Goal: Check status: Check status

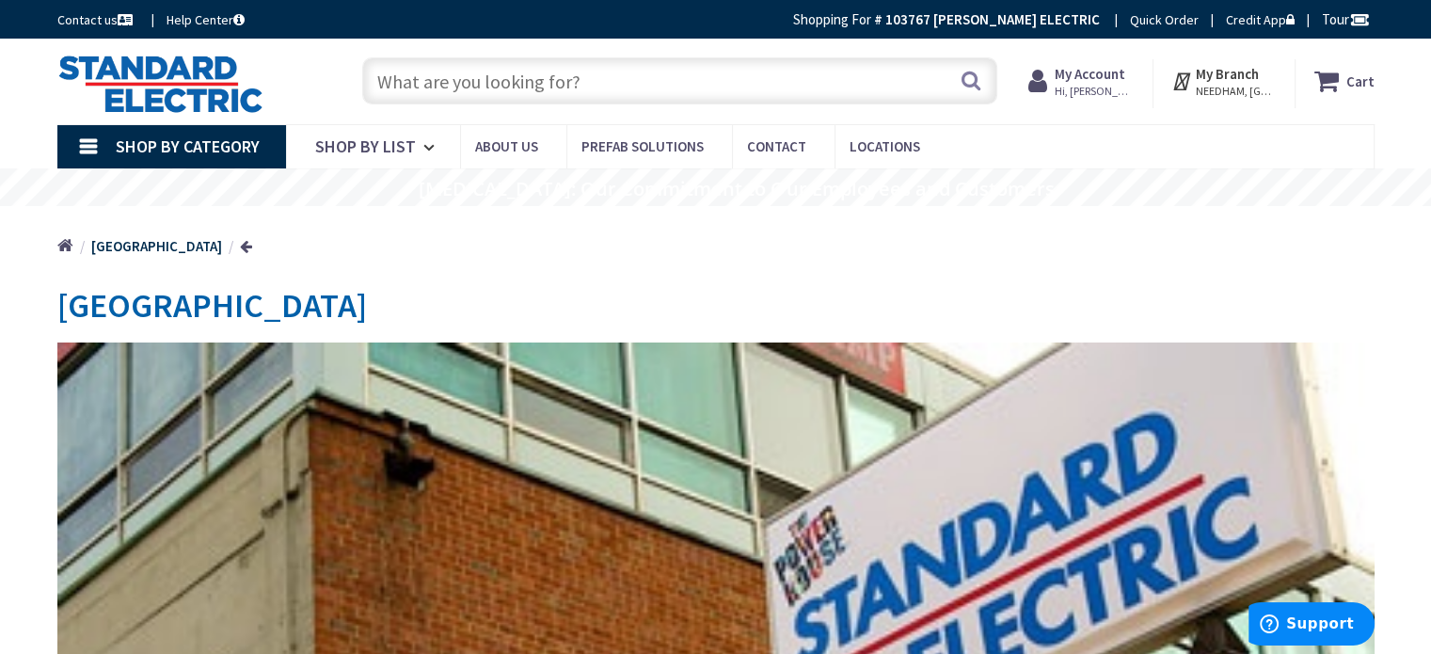
click at [1112, 76] on strong "My Account" at bounding box center [1090, 74] width 71 height 18
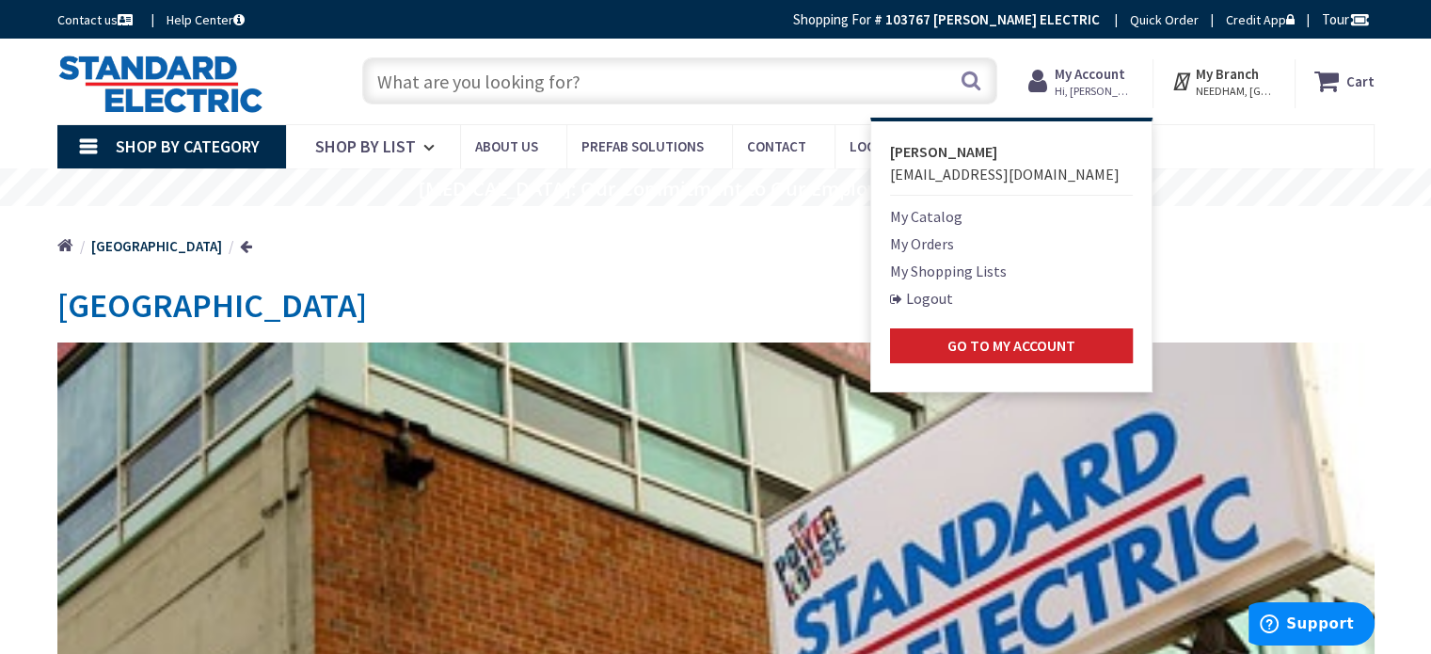
click at [944, 240] on link "My Orders" at bounding box center [922, 243] width 64 height 23
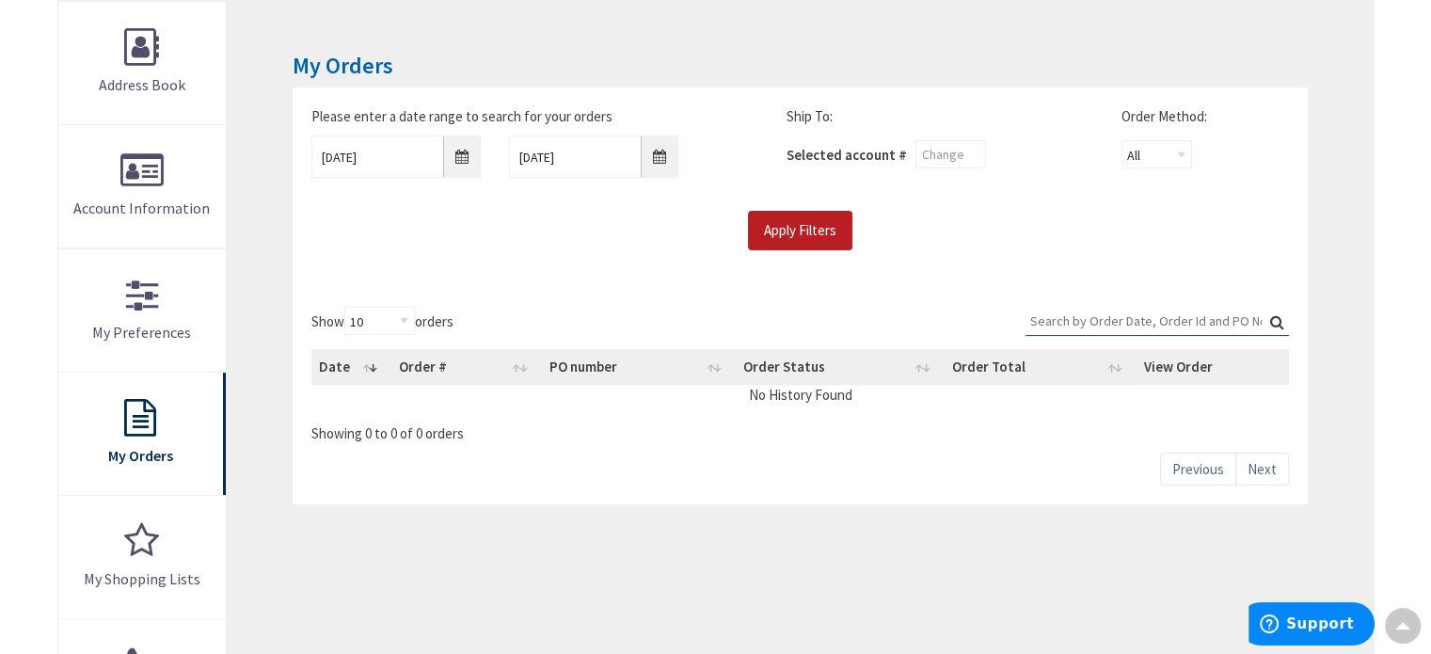
click at [786, 215] on input "Apply Filters" at bounding box center [800, 231] width 104 height 40
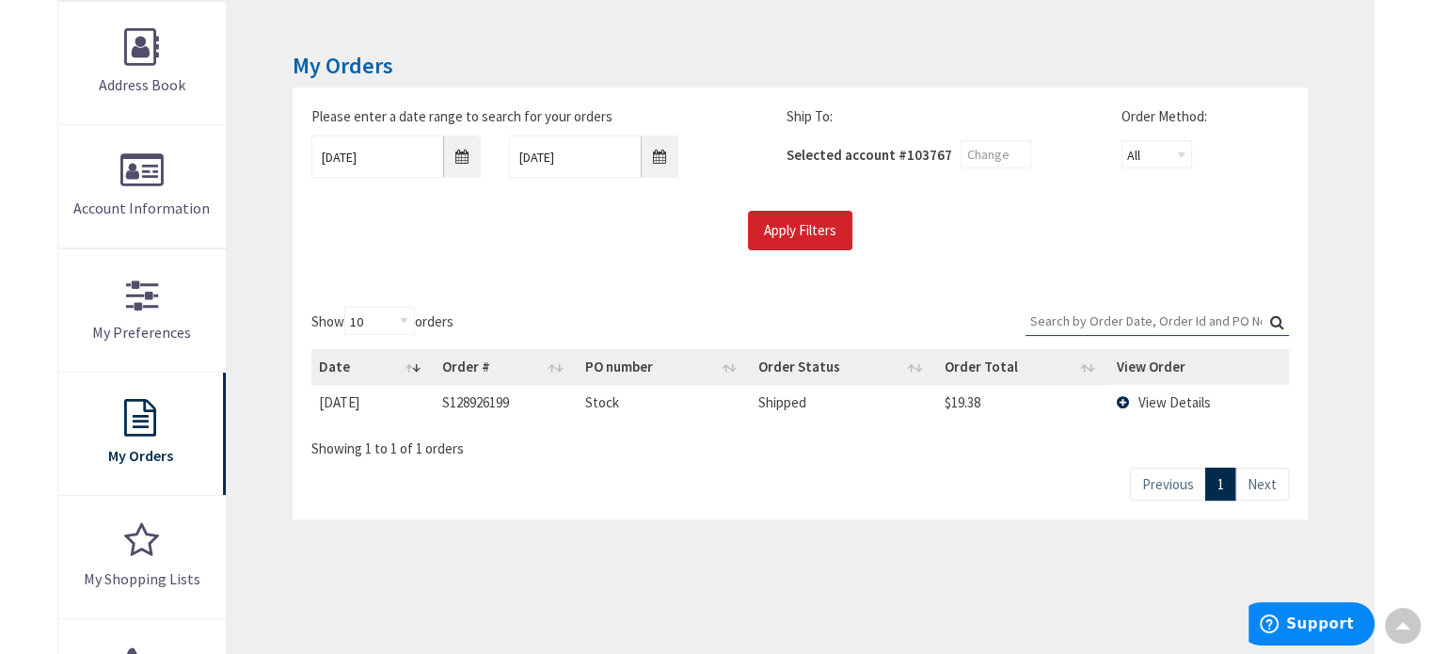
click at [1186, 397] on span "View Details" at bounding box center [1174, 402] width 72 height 18
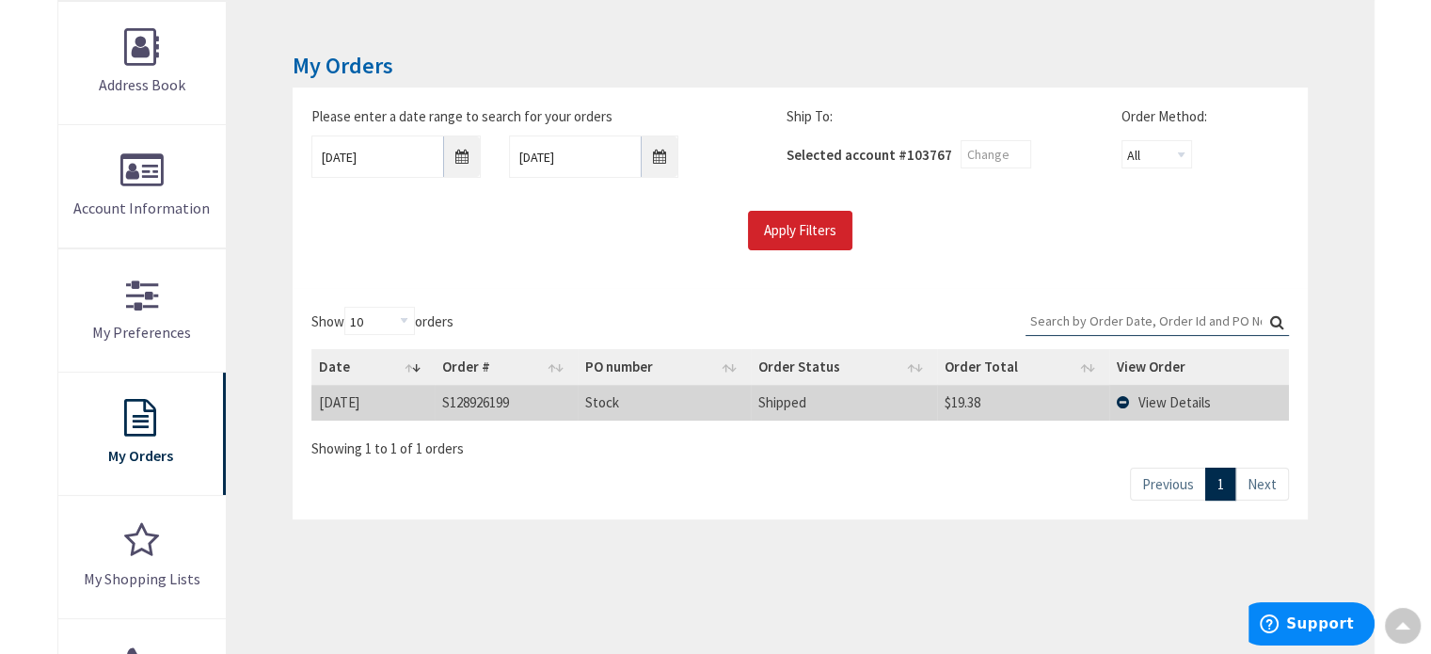
click at [1186, 397] on span "View Details" at bounding box center [1174, 402] width 72 height 18
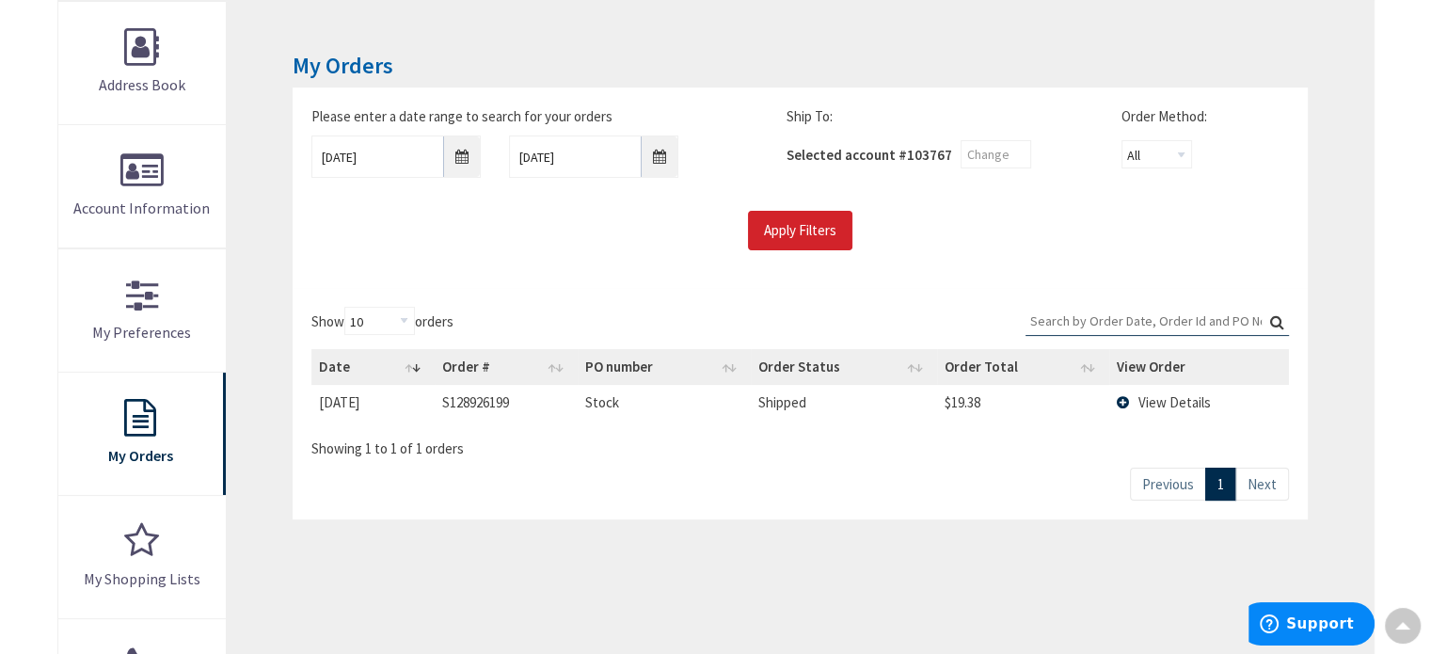
click at [1127, 398] on td "View Details" at bounding box center [1199, 402] width 180 height 35
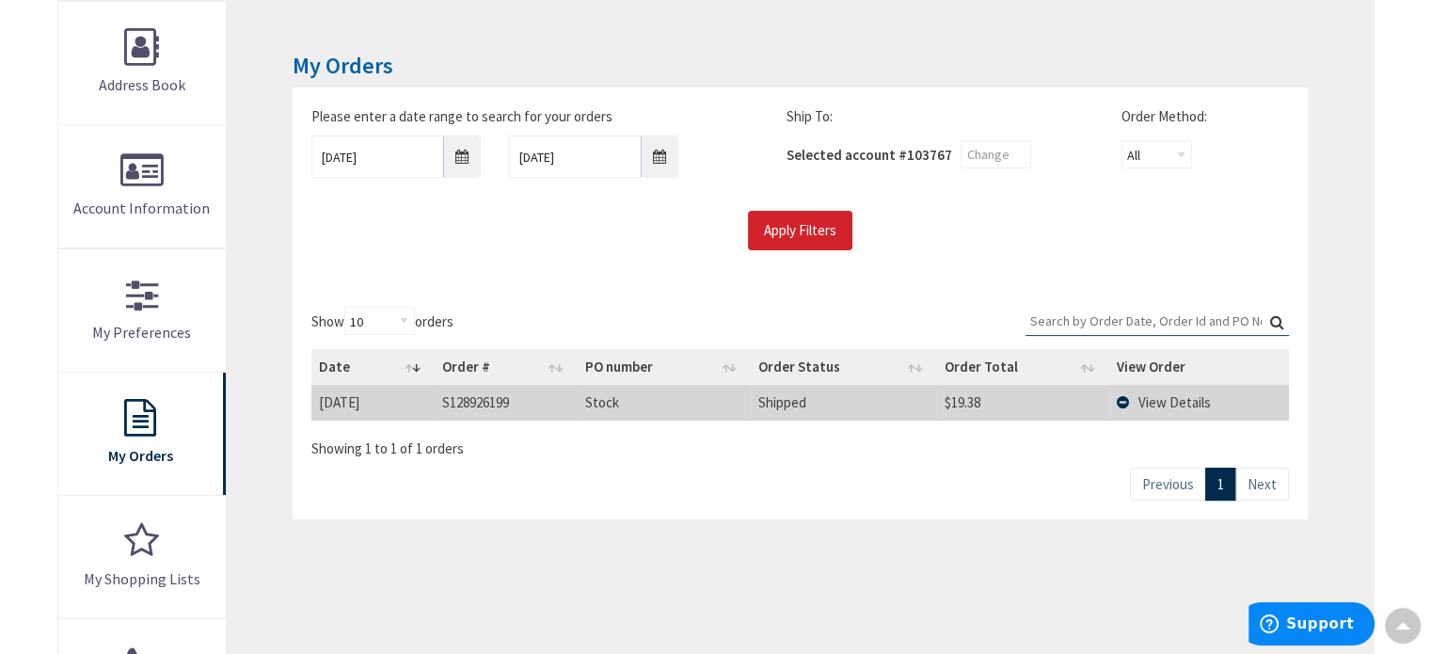
click at [1166, 404] on span "View Details" at bounding box center [1174, 402] width 72 height 18
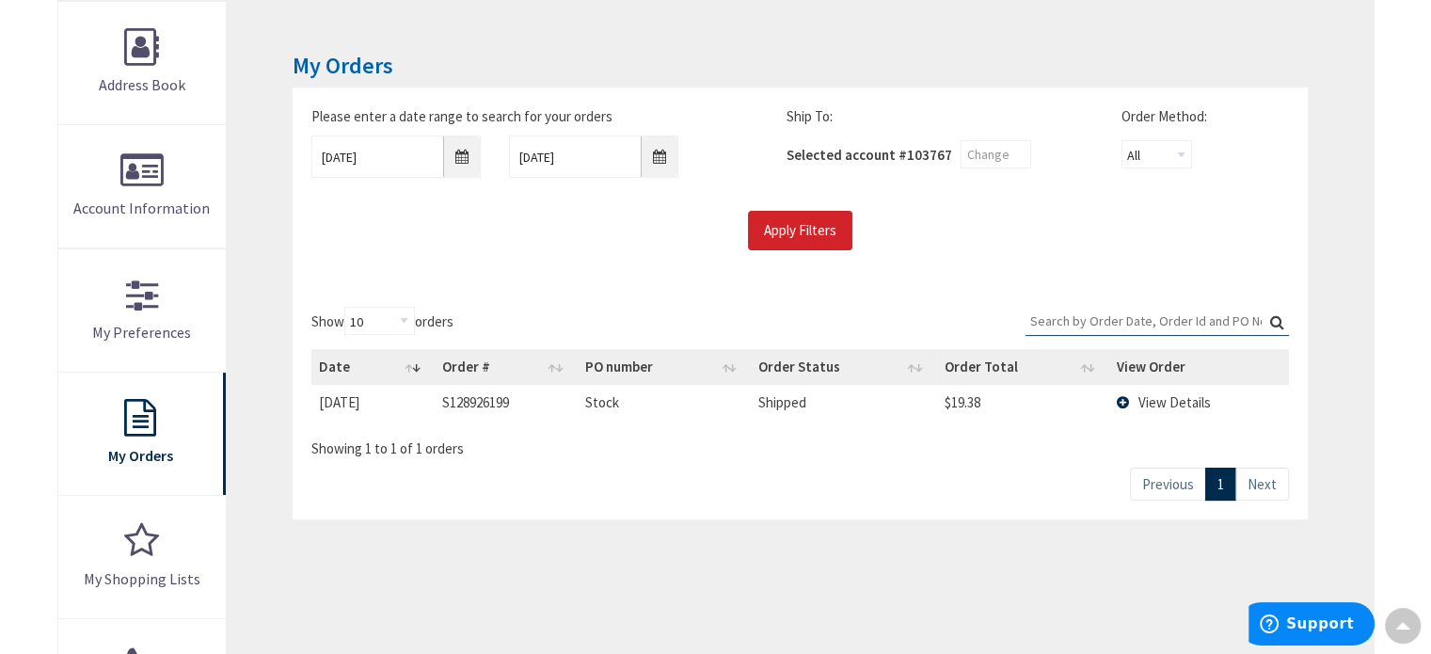
click at [1123, 394] on td "View Details" at bounding box center [1199, 402] width 180 height 35
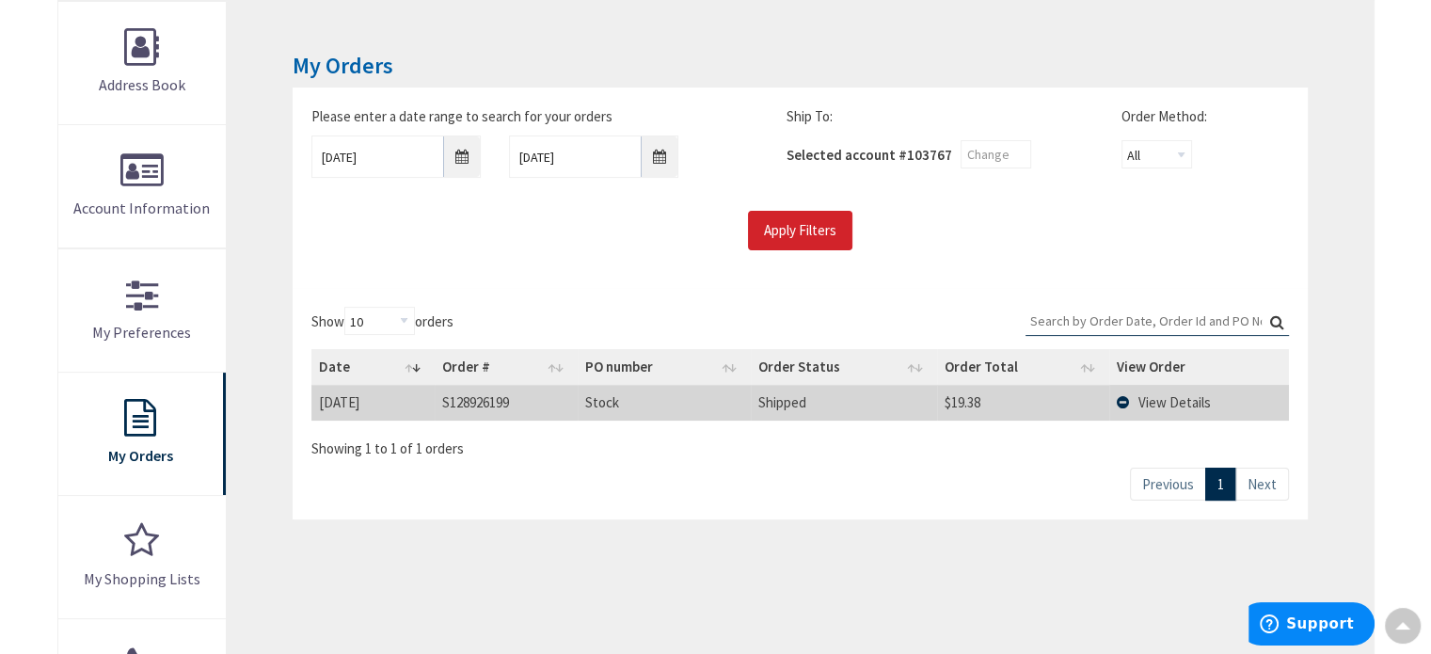
click at [1123, 394] on td "View Details" at bounding box center [1199, 402] width 180 height 35
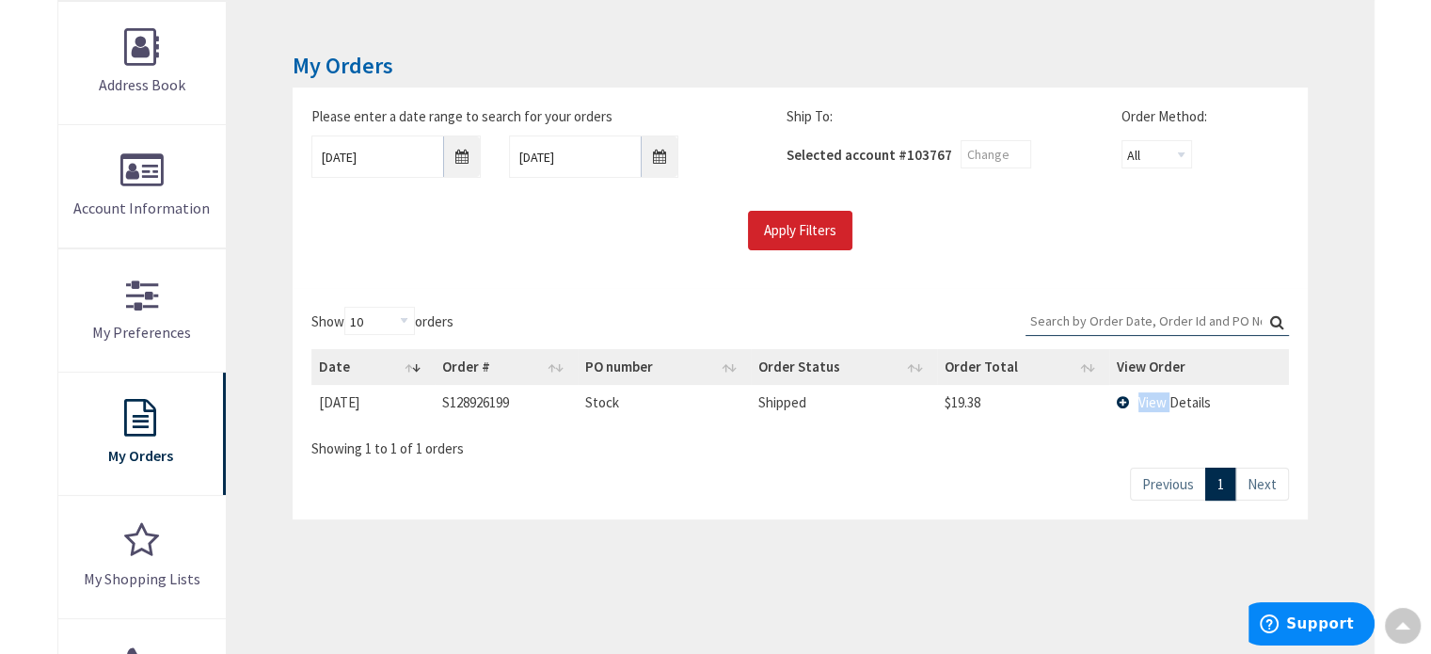
click at [1123, 394] on td "View Details" at bounding box center [1199, 402] width 180 height 35
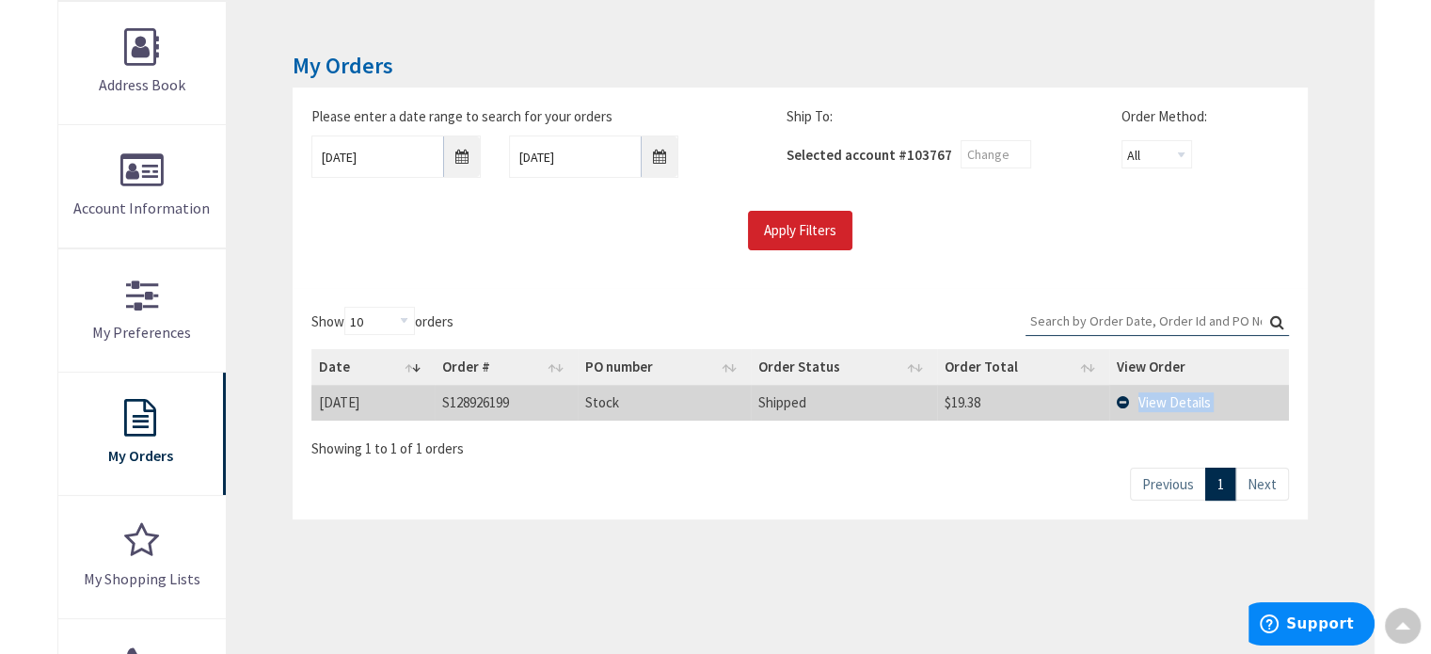
click at [1123, 394] on td "View Details" at bounding box center [1199, 402] width 180 height 35
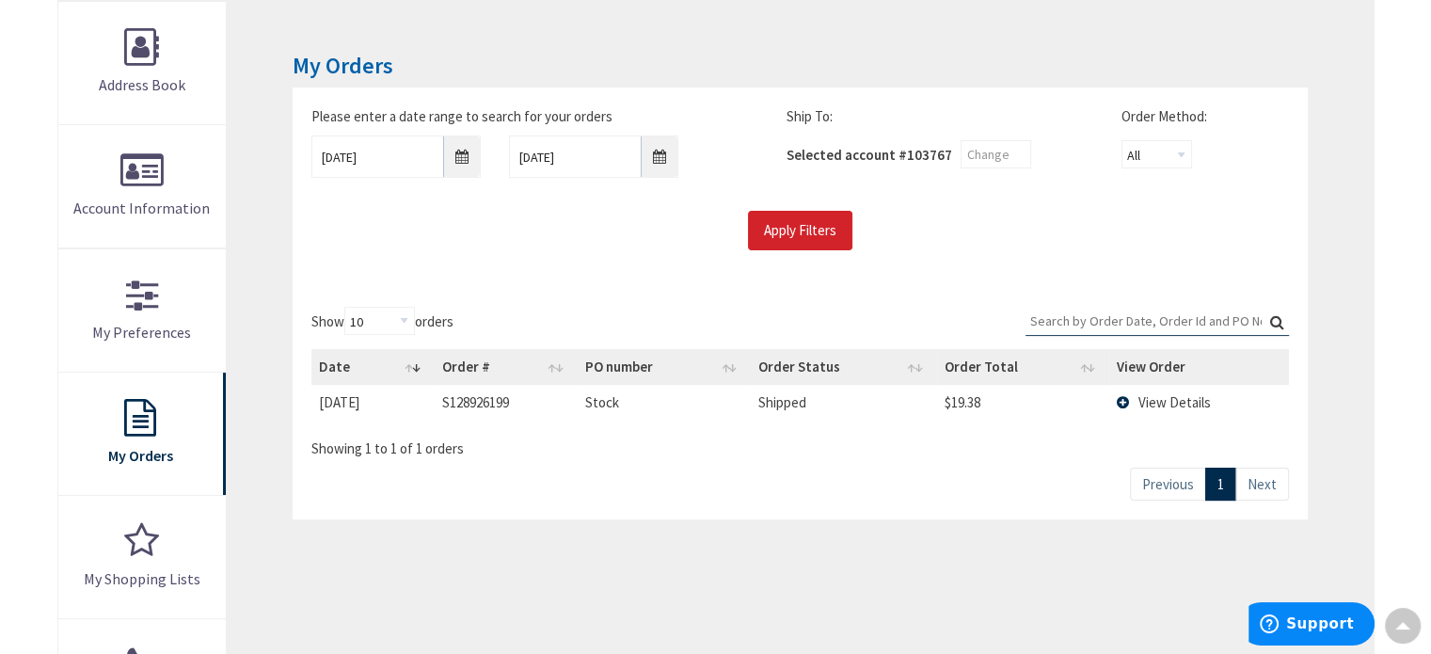
click at [1123, 394] on td "View Details" at bounding box center [1199, 402] width 180 height 35
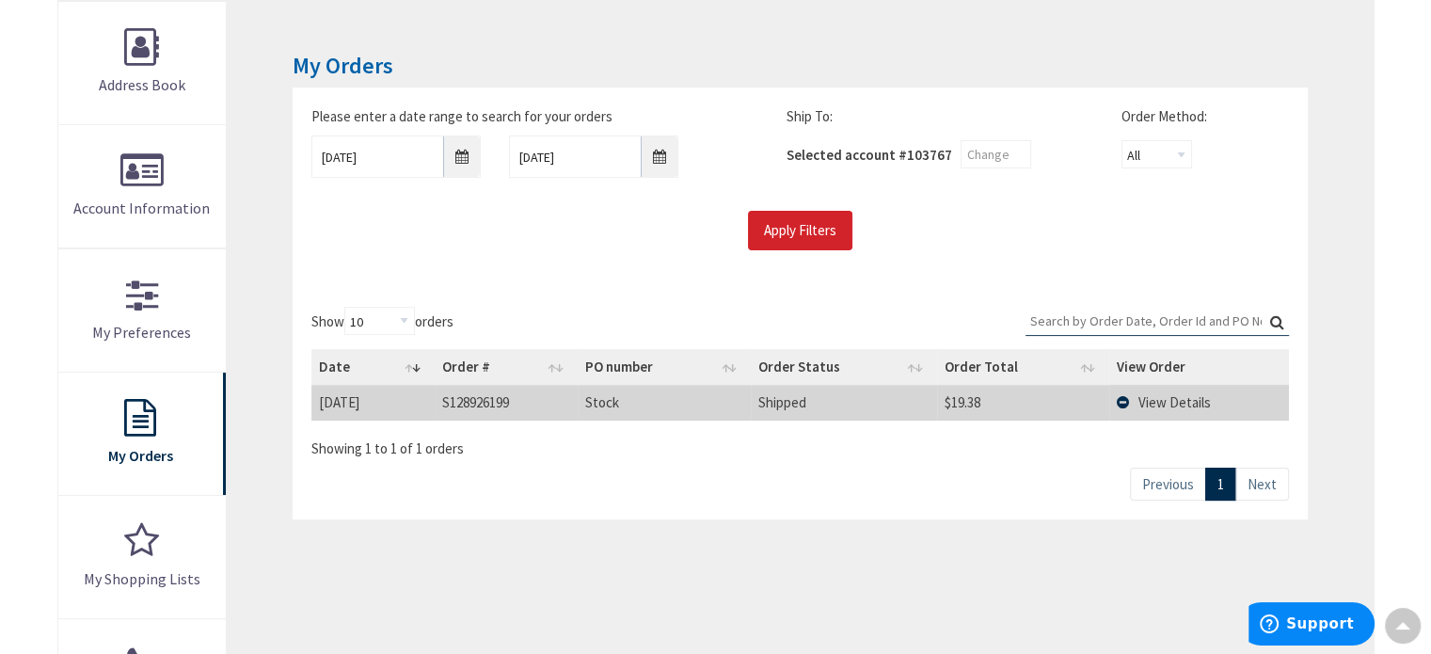
click at [1123, 394] on td "View Details" at bounding box center [1199, 402] width 180 height 35
